Goal: Check status: Check status

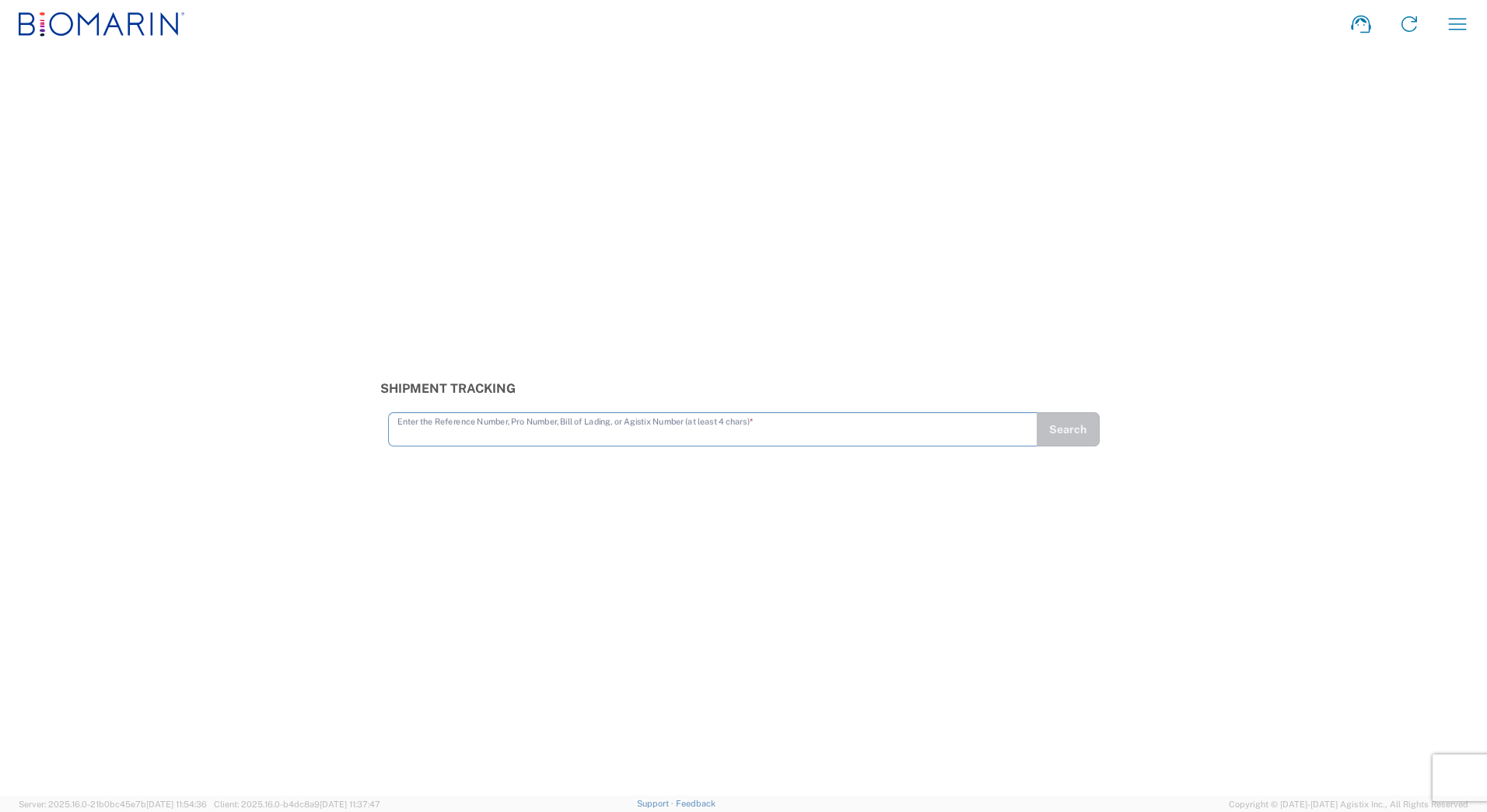
click at [572, 424] on input "text" at bounding box center [713, 428] width 631 height 28
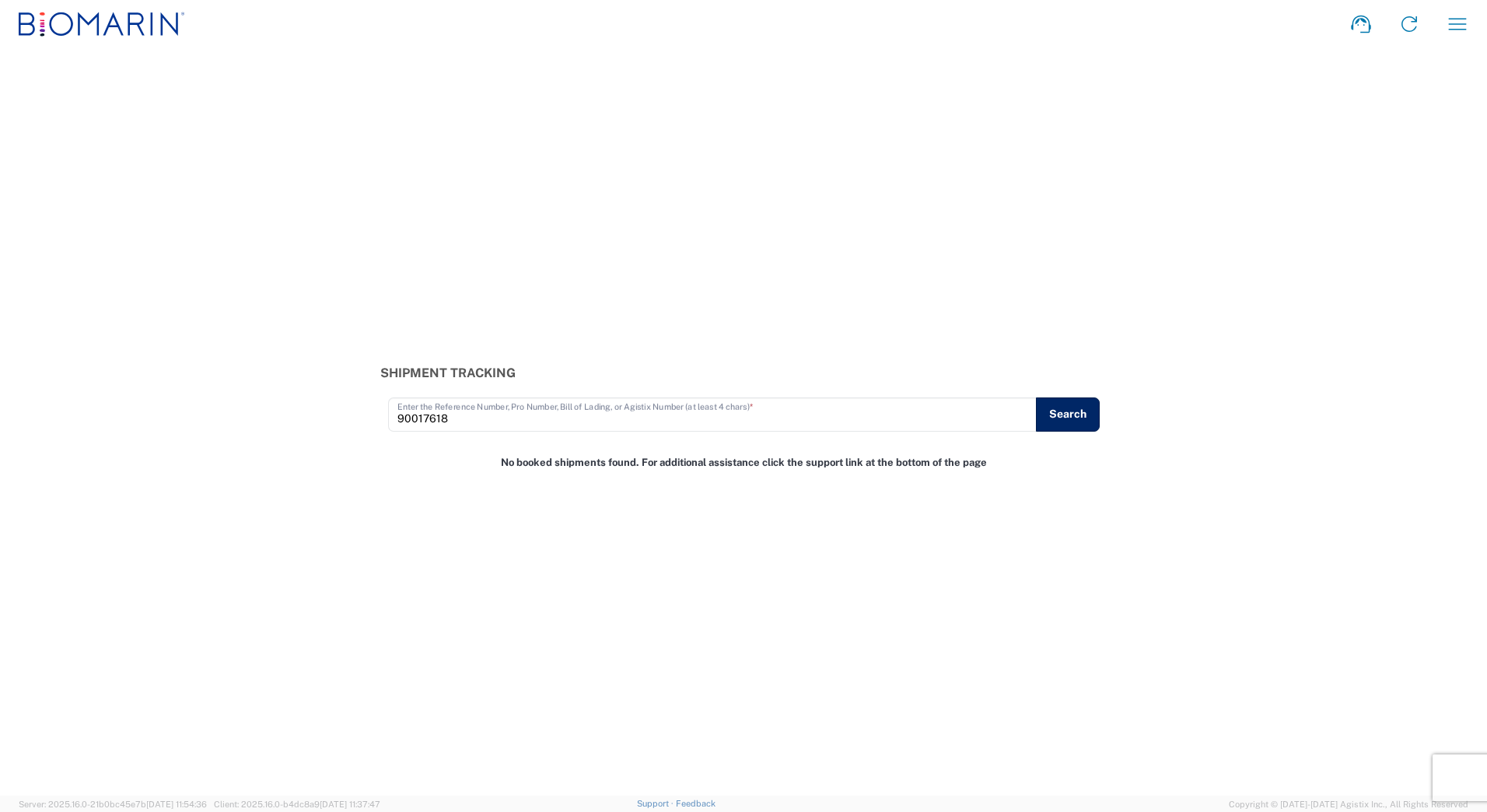
click at [1056, 414] on button "Search" at bounding box center [1067, 415] width 64 height 34
drag, startPoint x: 557, startPoint y: 419, endPoint x: 268, endPoint y: 433, distance: 289.3
click at [268, 433] on div "Shipment Tracking 90017618 Enter the Reference Number, Pro Number, Bill of Ladi…" at bounding box center [744, 422] width 1487 height 747
drag, startPoint x: 483, startPoint y: 411, endPoint x: 223, endPoint y: 407, distance: 260.0
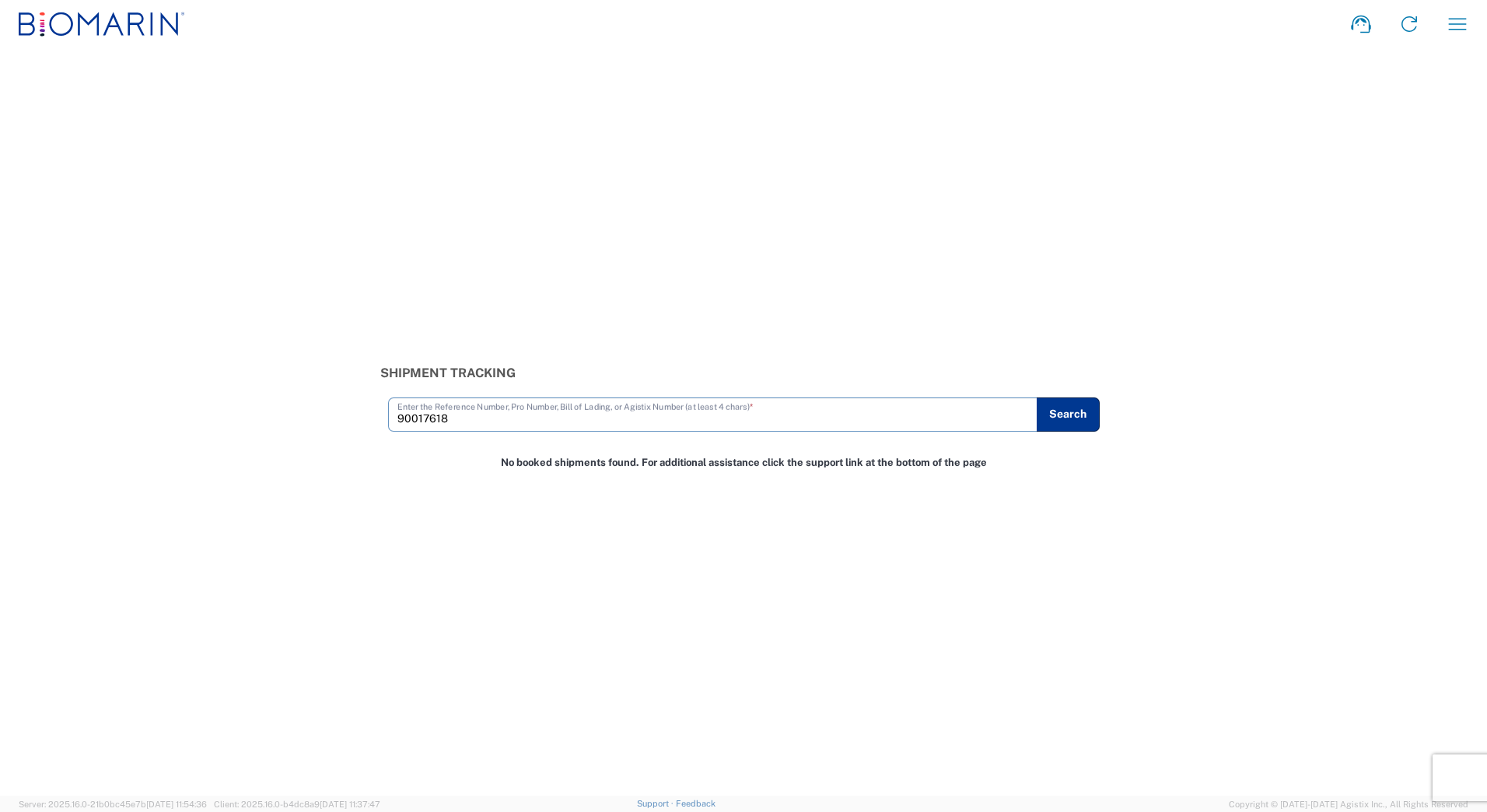
click at [223, 407] on div "Shipment Tracking 90017618 Enter the Reference Number, Pro Number, Bill of Ladi…" at bounding box center [744, 397] width 1487 height 66
click at [1066, 420] on button "Search" at bounding box center [1067, 415] width 64 height 34
drag, startPoint x: 493, startPoint y: 419, endPoint x: 344, endPoint y: 436, distance: 150.0
click at [344, 436] on div "Shipment Tracking 16001 Enter the Reference Number, Pro Number, Bill of Lading,…" at bounding box center [744, 422] width 1487 height 747
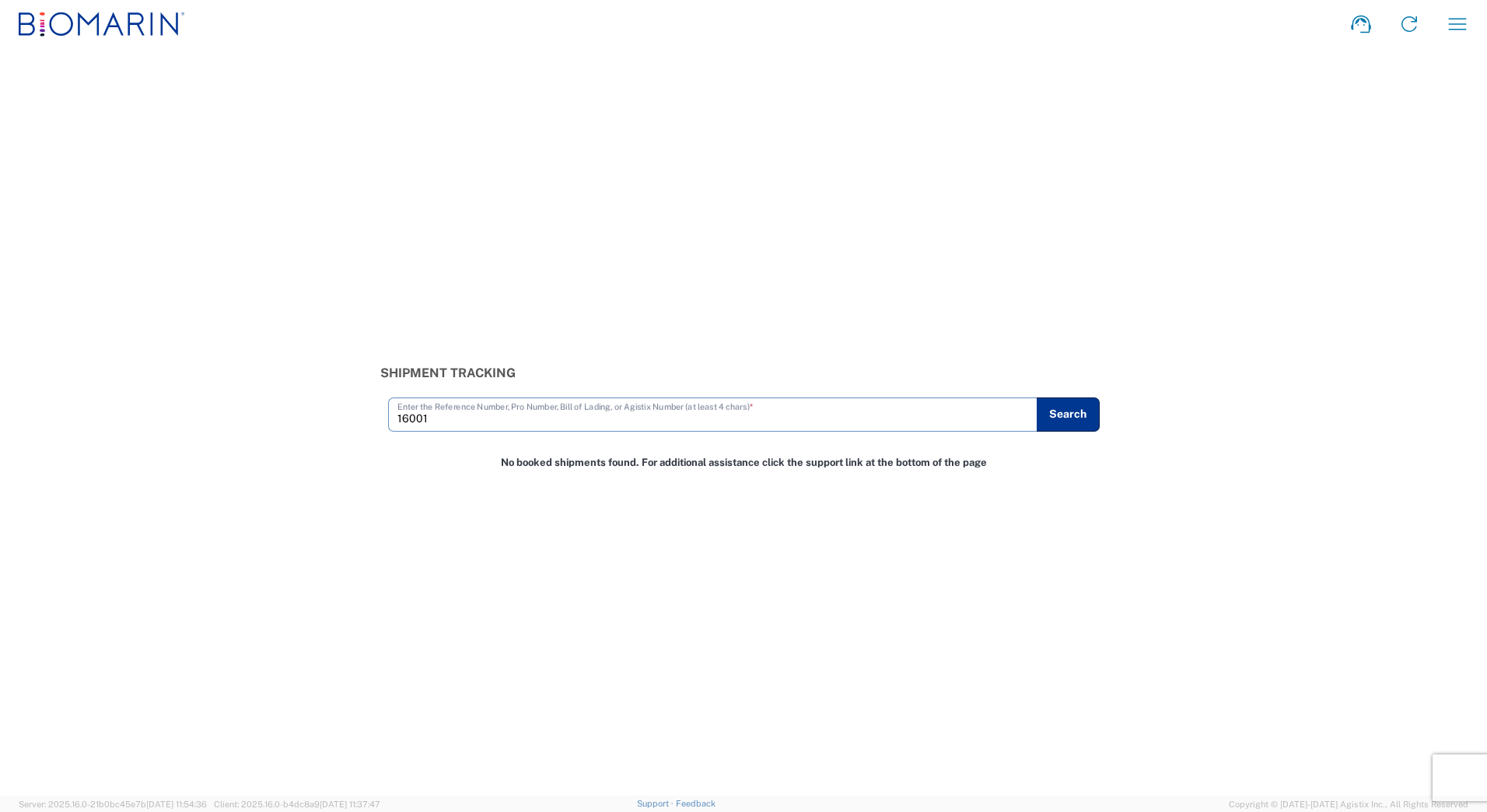
drag, startPoint x: 457, startPoint y: 419, endPoint x: 344, endPoint y: 412, distance: 113.2
click at [344, 412] on div "Shipment Tracking 16001 Enter the Reference Number, Pro Number, Bill of Lading,…" at bounding box center [744, 397] width 1487 height 66
type input "245897"
